Goal: Communication & Community: Connect with others

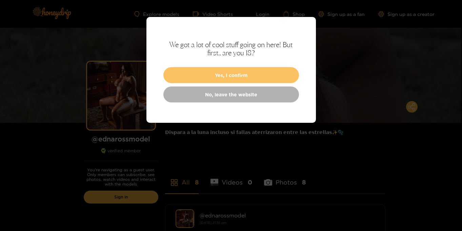
click at [244, 74] on button "Yes, I confirm" at bounding box center [231, 75] width 136 height 16
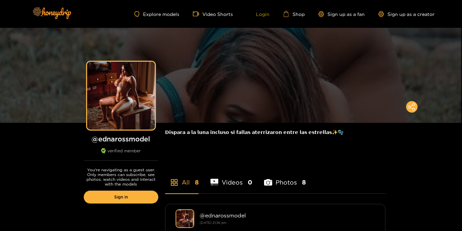
click at [268, 16] on link "Login" at bounding box center [257, 14] width 23 height 6
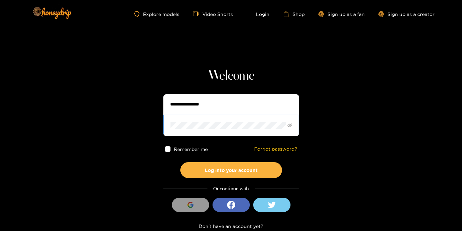
type input "**********"
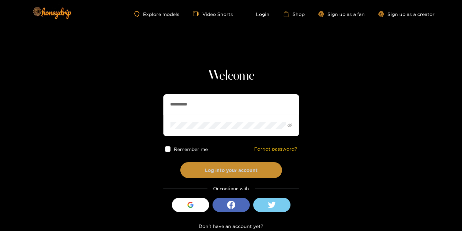
click at [218, 177] on button "Log into your account" at bounding box center [231, 170] width 102 height 16
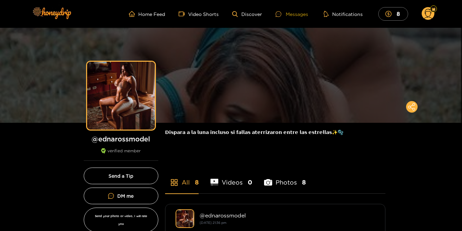
click at [292, 13] on div "Messages" at bounding box center [291, 14] width 33 height 8
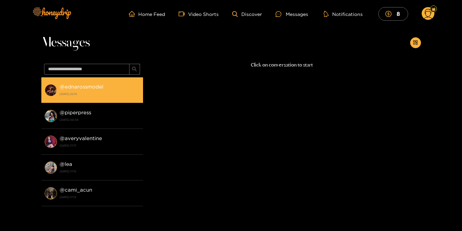
click at [115, 92] on strong "28 September 2025 22:15" at bounding box center [100, 94] width 80 height 6
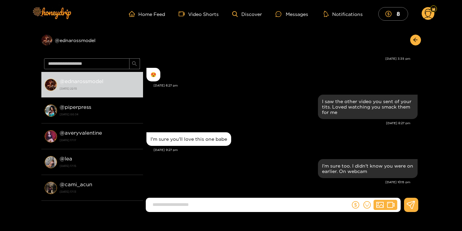
scroll to position [690, 0]
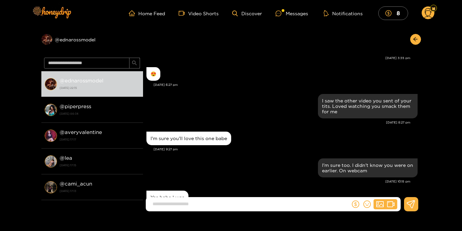
scroll to position [717, 0]
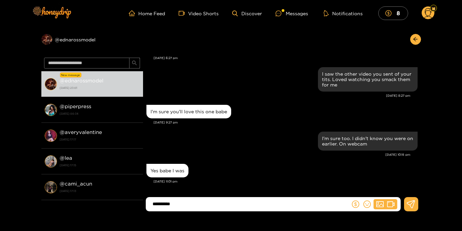
type input "**********"
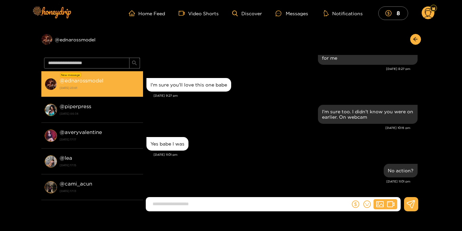
click at [91, 78] on strong "@ ednarossmodel" at bounding box center [82, 81] width 44 height 6
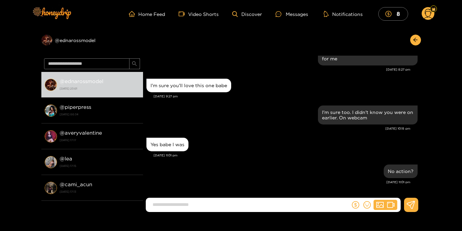
scroll to position [669, 0]
click at [431, 13] on icon at bounding box center [428, 15] width 8 height 12
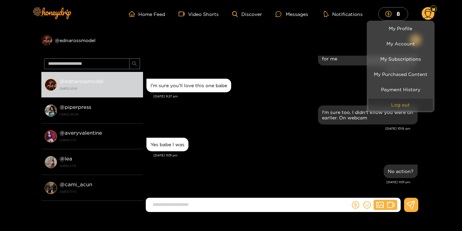
click at [397, 105] on button "Log out" at bounding box center [400, 105] width 64 height 12
